Goal: Task Accomplishment & Management: Use online tool/utility

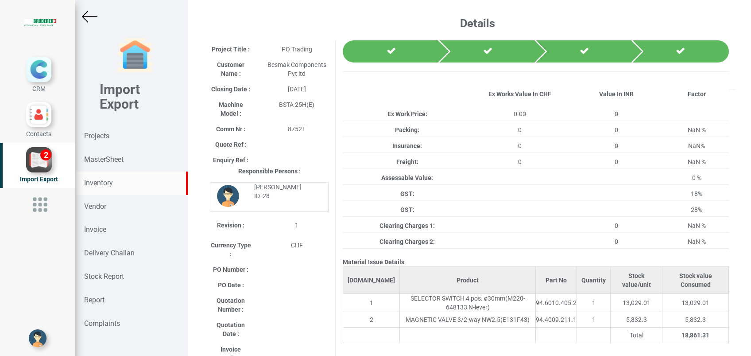
click at [97, 187] on strong "Inventory" at bounding box center [98, 183] width 29 height 8
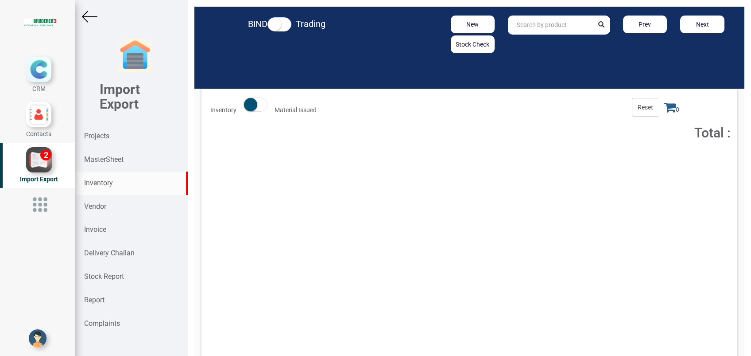
click at [532, 23] on input "text" at bounding box center [550, 25] width 85 height 19
type input "M2703.10.2.00"
click at [644, 163] on button "Add to Cart" at bounding box center [663, 162] width 38 height 13
click at [665, 111] on icon at bounding box center [671, 107] width 12 height 12
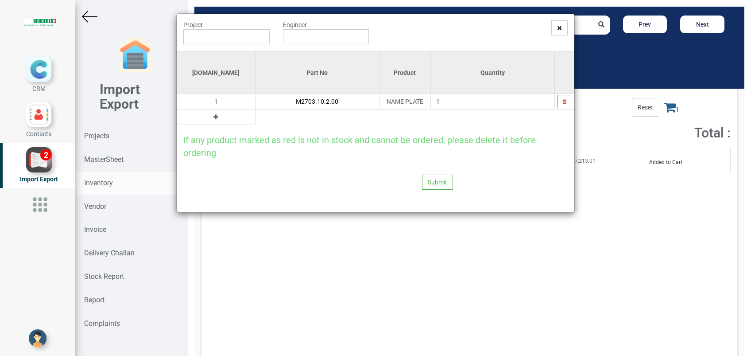
click at [214, 115] on icon at bounding box center [216, 117] width 5 height 6
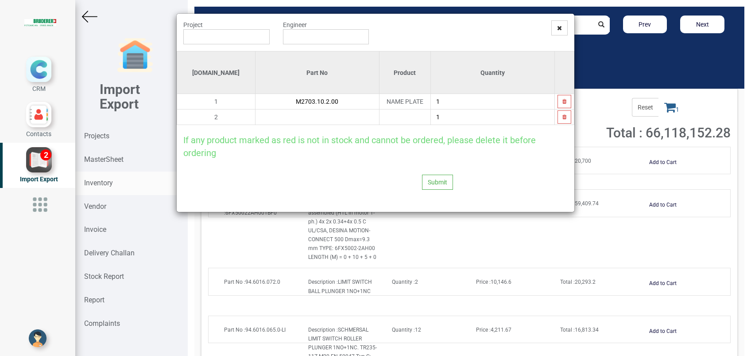
click at [256, 112] on input "text" at bounding box center [318, 116] width 124 height 15
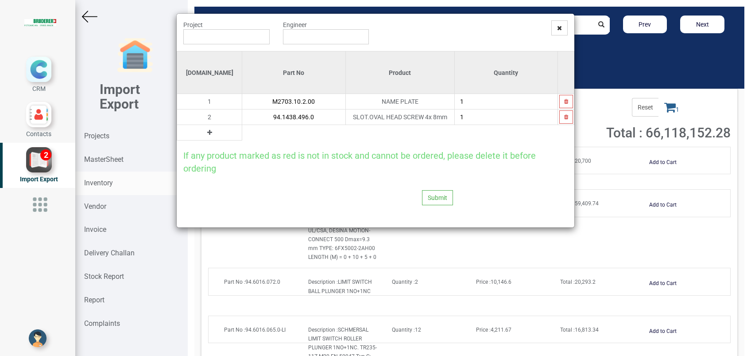
type input "94.1438.496.0"
type input "14"
click at [248, 34] on input "text" at bounding box center [226, 36] width 86 height 15
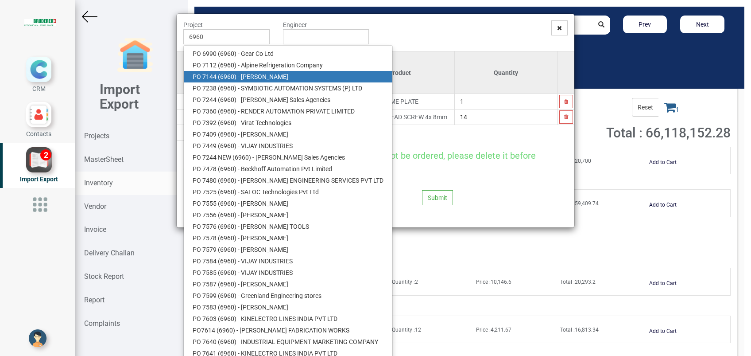
click at [264, 77] on link "PO 7144 ( 6960 ) - BRUDERER AG" at bounding box center [288, 77] width 209 height 12
type input "PO 7144 ( 6960 ) - BRUDERER AG"
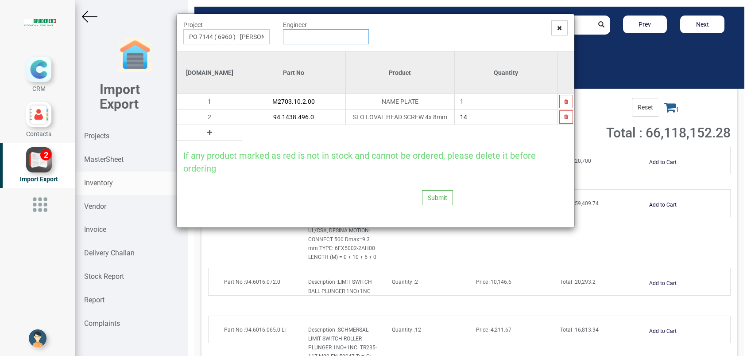
click at [306, 42] on input "text" at bounding box center [326, 36] width 86 height 15
click at [311, 52] on link "G opinath Anandan" at bounding box center [319, 54] width 70 height 12
type input "Gopinath Anandan"
click at [432, 193] on button "Submit" at bounding box center [437, 197] width 31 height 15
click at [419, 172] on button "Yes" at bounding box center [421, 173] width 28 height 15
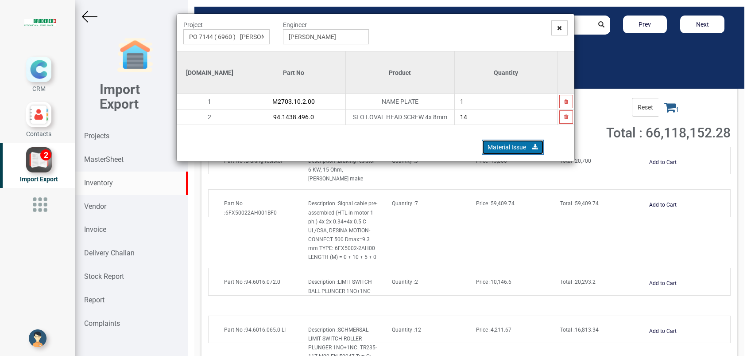
click at [496, 142] on link "Material Issue" at bounding box center [513, 147] width 62 height 15
click at [559, 25] on icon at bounding box center [559, 28] width 5 height 6
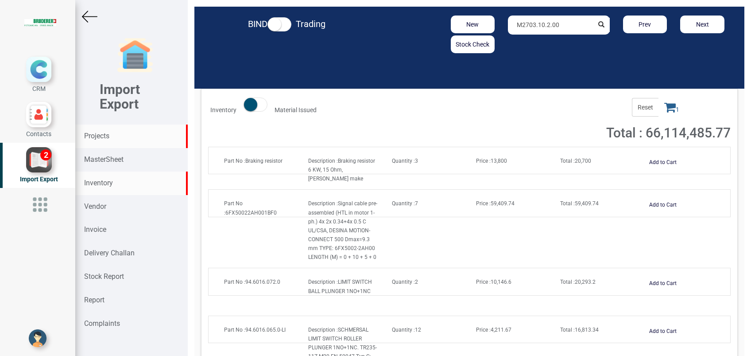
click at [112, 138] on div "Projects" at bounding box center [131, 135] width 113 height 23
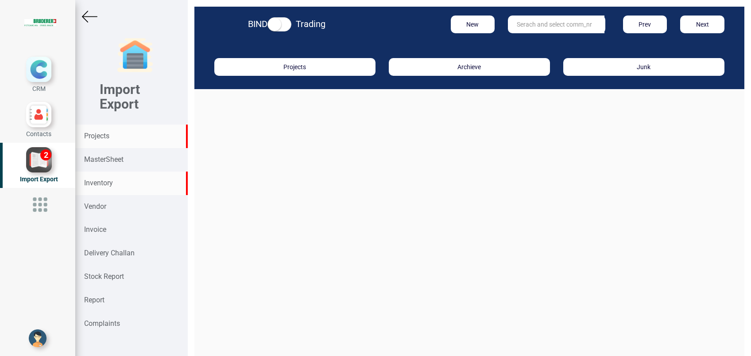
click at [113, 178] on div "Inventory" at bounding box center [131, 182] width 113 height 23
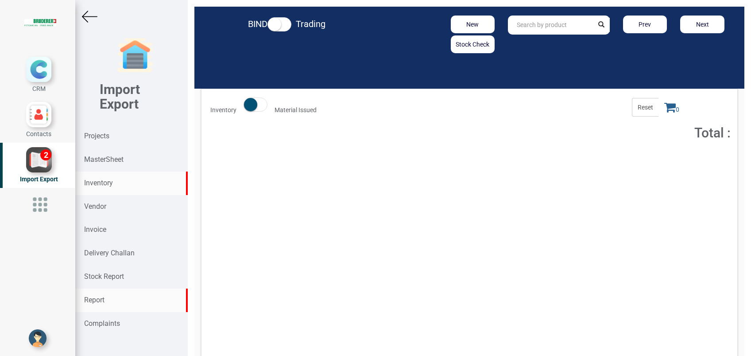
click at [120, 309] on div "Report" at bounding box center [131, 299] width 113 height 23
select select
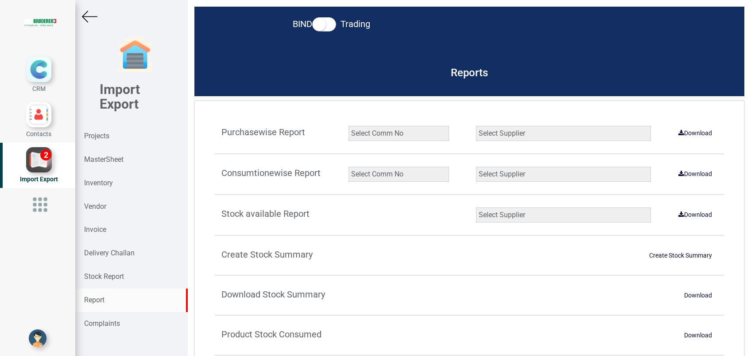
click at [373, 173] on select "Select Comm No 9872 2135R RU1506 11025-1298 5534R 5948 11051-1150 1932 2135 202…" at bounding box center [399, 174] width 101 height 15
select select "string:6960"
click at [349, 167] on select "Select Comm No 9872 2135R RU1506 11025-1298 5534R 5948 11051-1150 1932 2135 202…" at bounding box center [399, 174] width 101 height 15
click at [532, 174] on select "Select Supplier All Supplier XNG Automation solutions BRUDERER AG Beckhoff Auto…" at bounding box center [563, 174] width 175 height 15
select select "string:all"
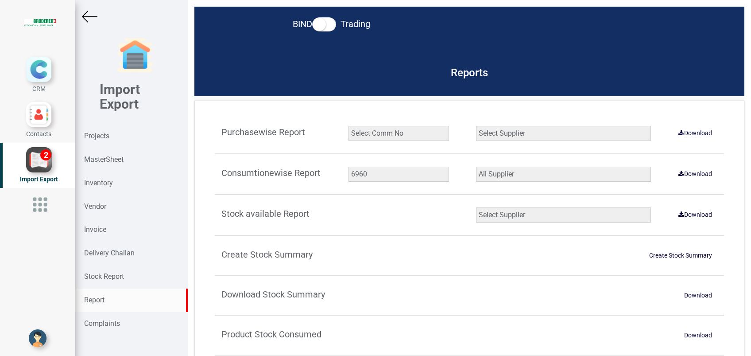
click at [476, 167] on select "Select Supplier All Supplier XNG Automation solutions BRUDERER AG Beckhoff Auto…" at bounding box center [563, 174] width 175 height 15
click at [687, 175] on link "Download" at bounding box center [695, 174] width 44 height 14
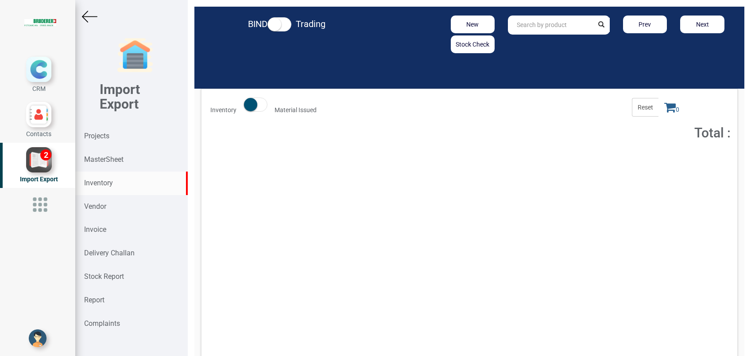
click at [102, 177] on div "Inventory" at bounding box center [131, 182] width 113 height 23
click at [534, 25] on input "text" at bounding box center [550, 25] width 85 height 19
click at [535, 46] on link "T4 00-35" at bounding box center [544, 44] width 70 height 12
type input "T400-35"
click at [575, 160] on span "Total : 86,036" at bounding box center [575, 161] width 31 height 6
